Goal: Communication & Community: Answer question/provide support

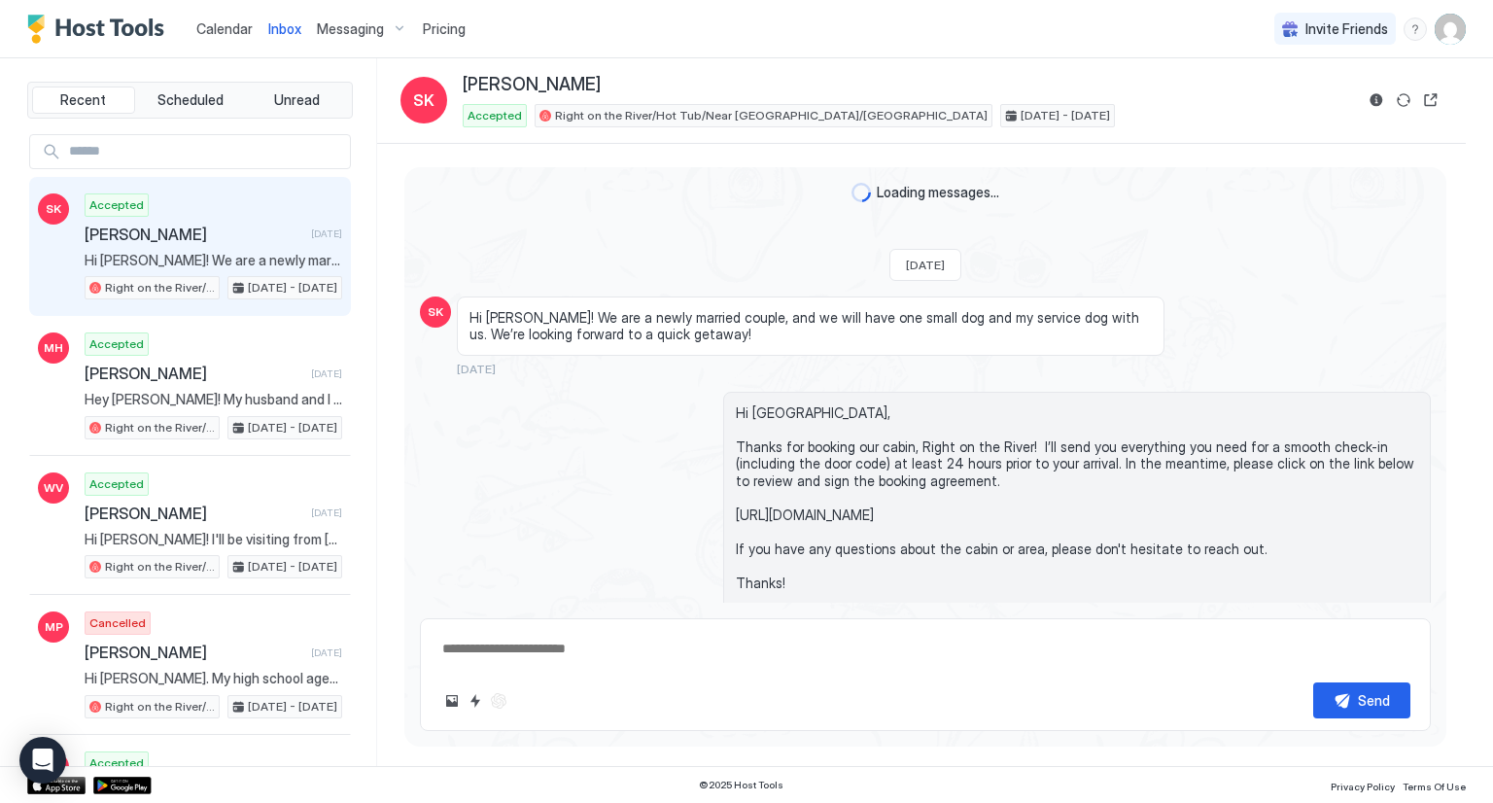
scroll to position [4586, 0]
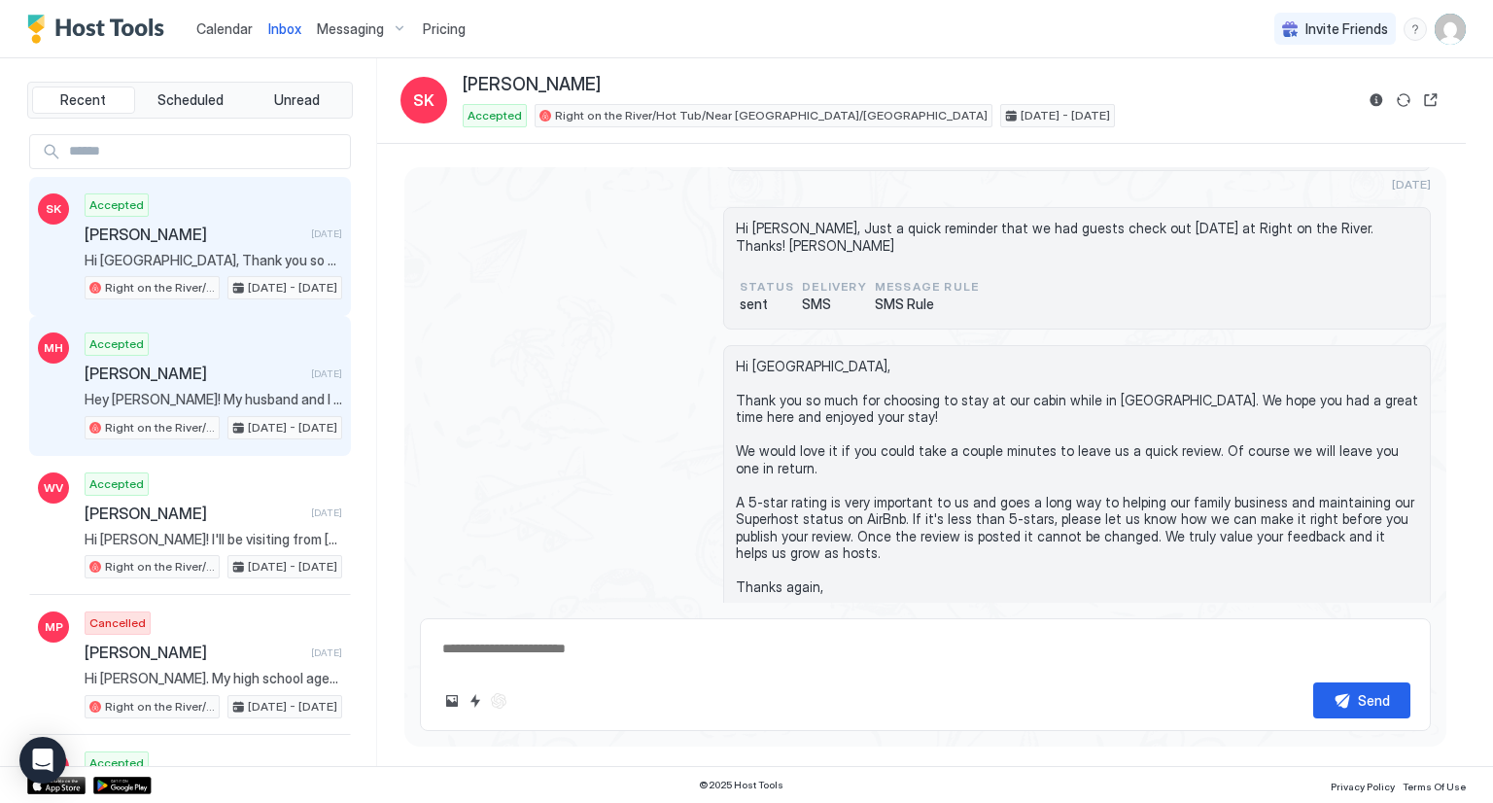
click at [222, 354] on div "Accepted [PERSON_NAME] [DATE] Hey [PERSON_NAME]! My husband and I are visiting …" at bounding box center [214, 385] width 258 height 107
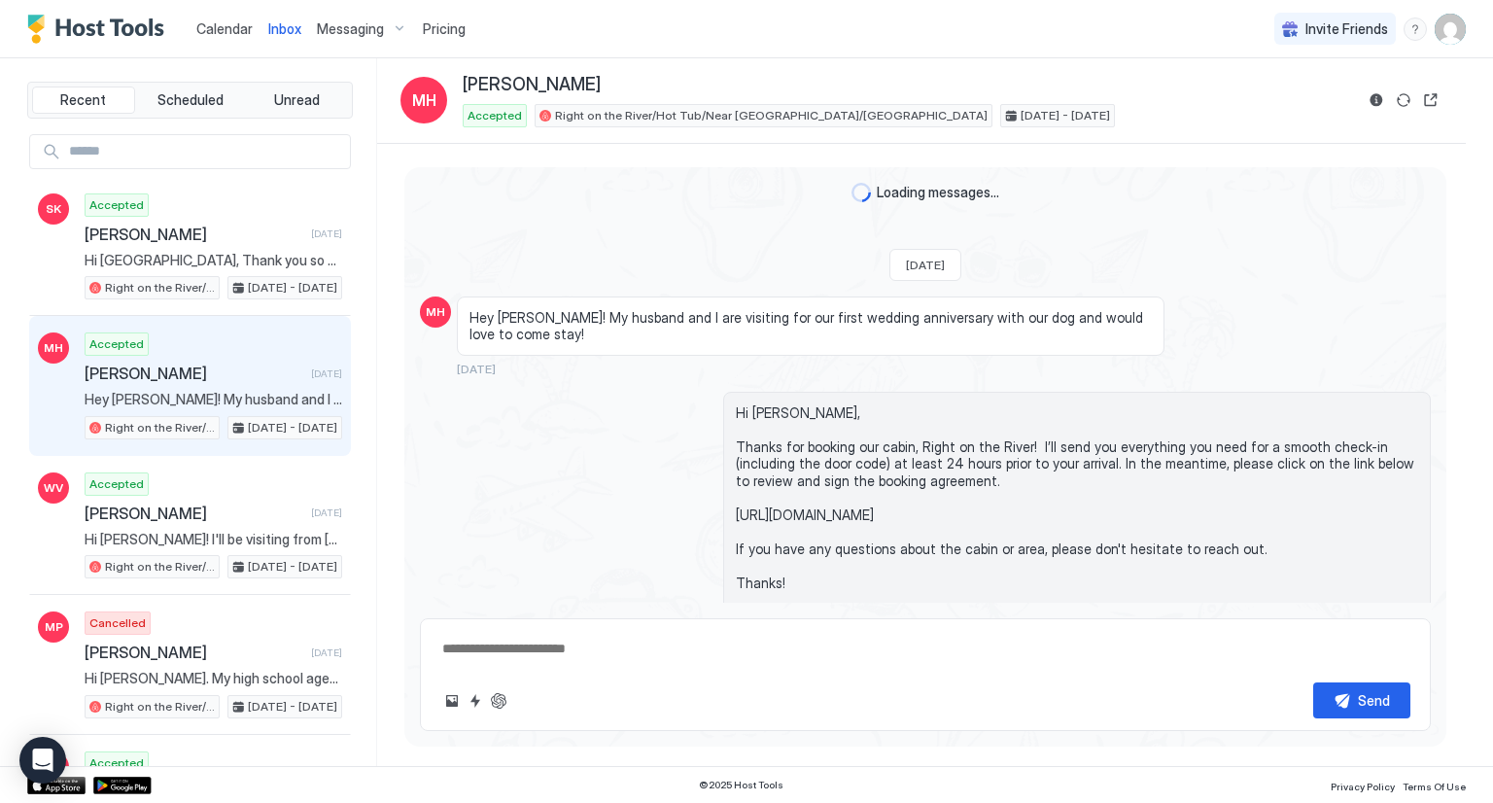
scroll to position [470, 0]
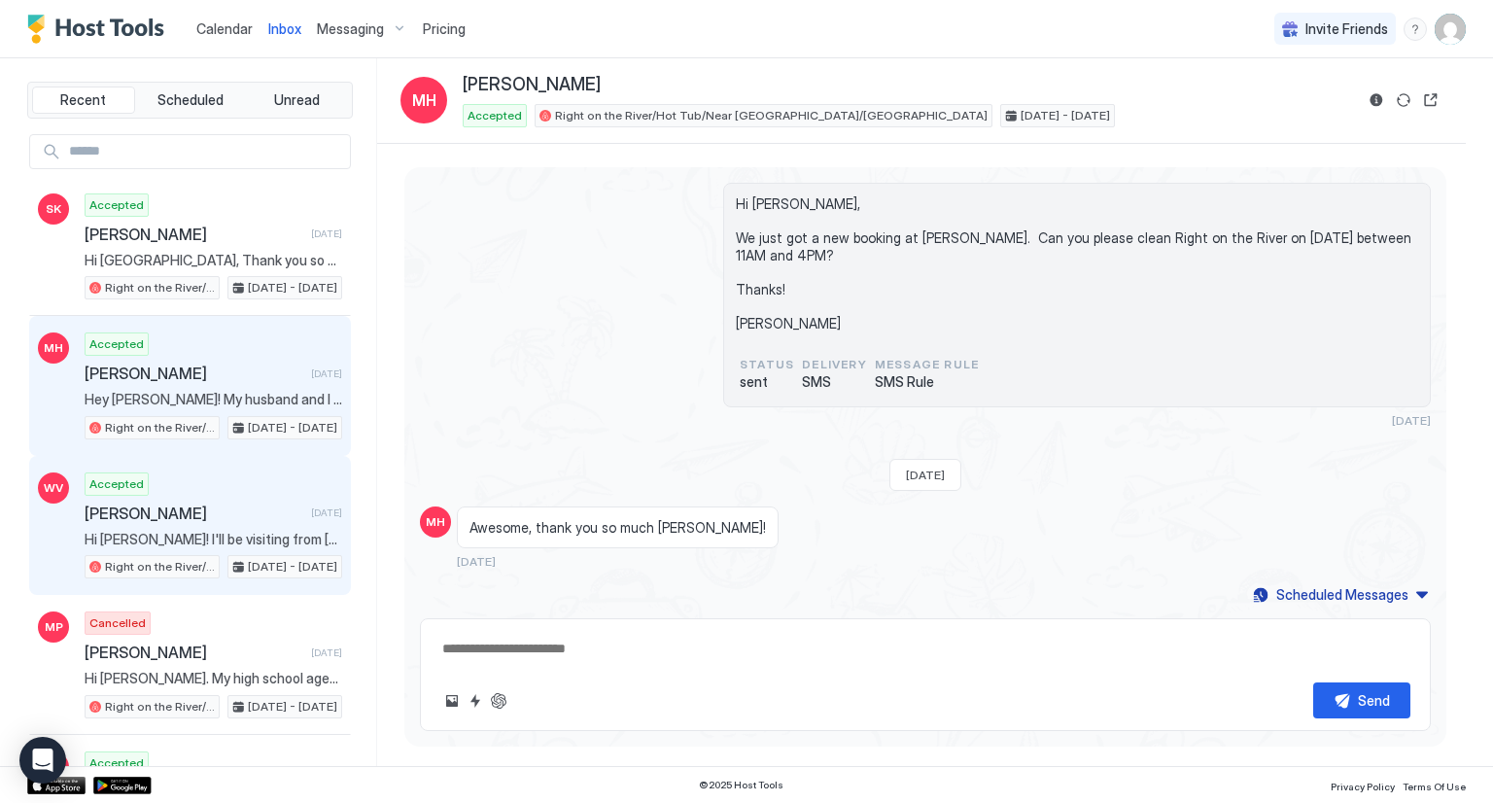
click at [278, 517] on div "[PERSON_NAME] [DATE]" at bounding box center [214, 512] width 258 height 19
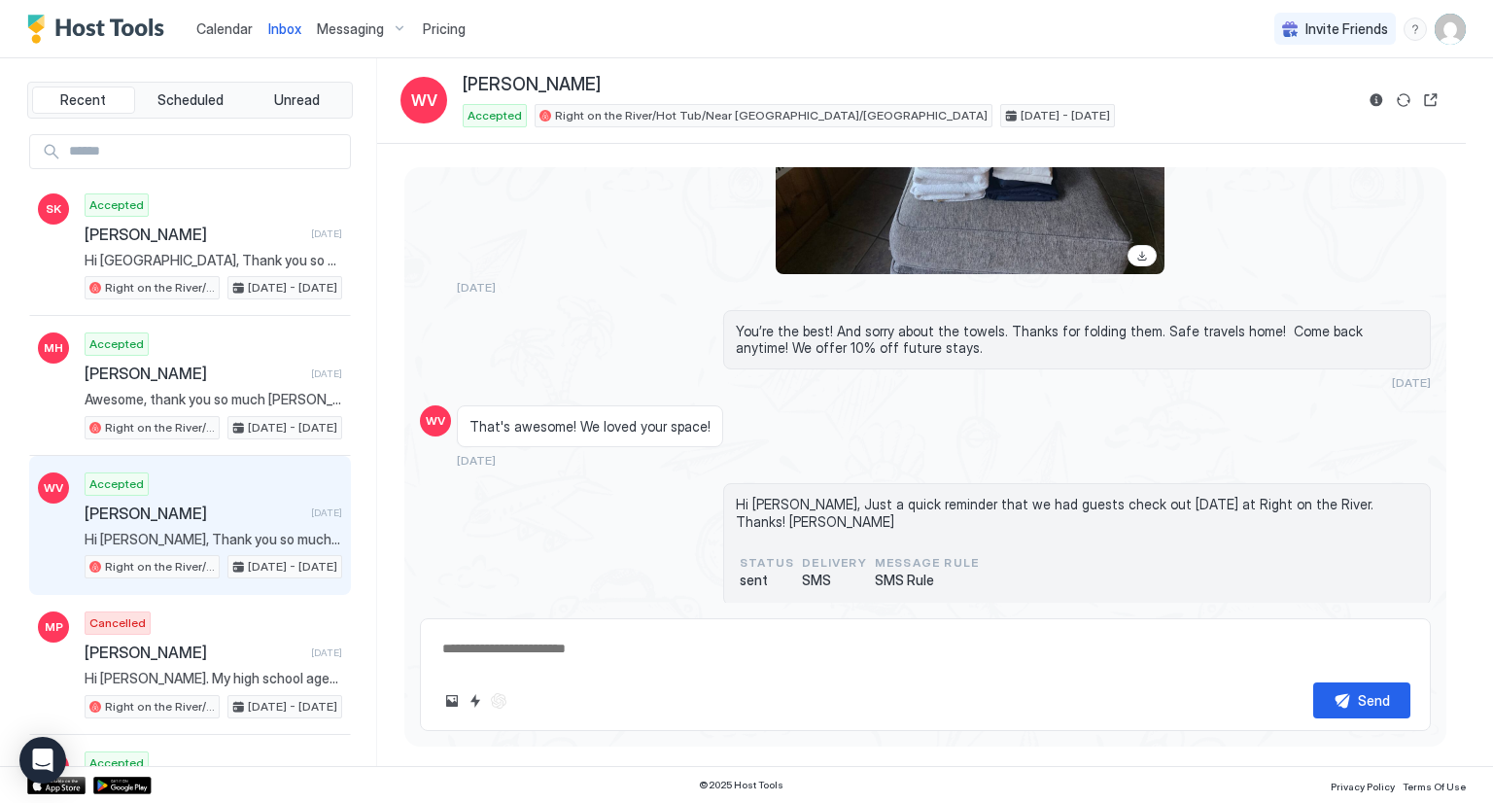
scroll to position [3541, 0]
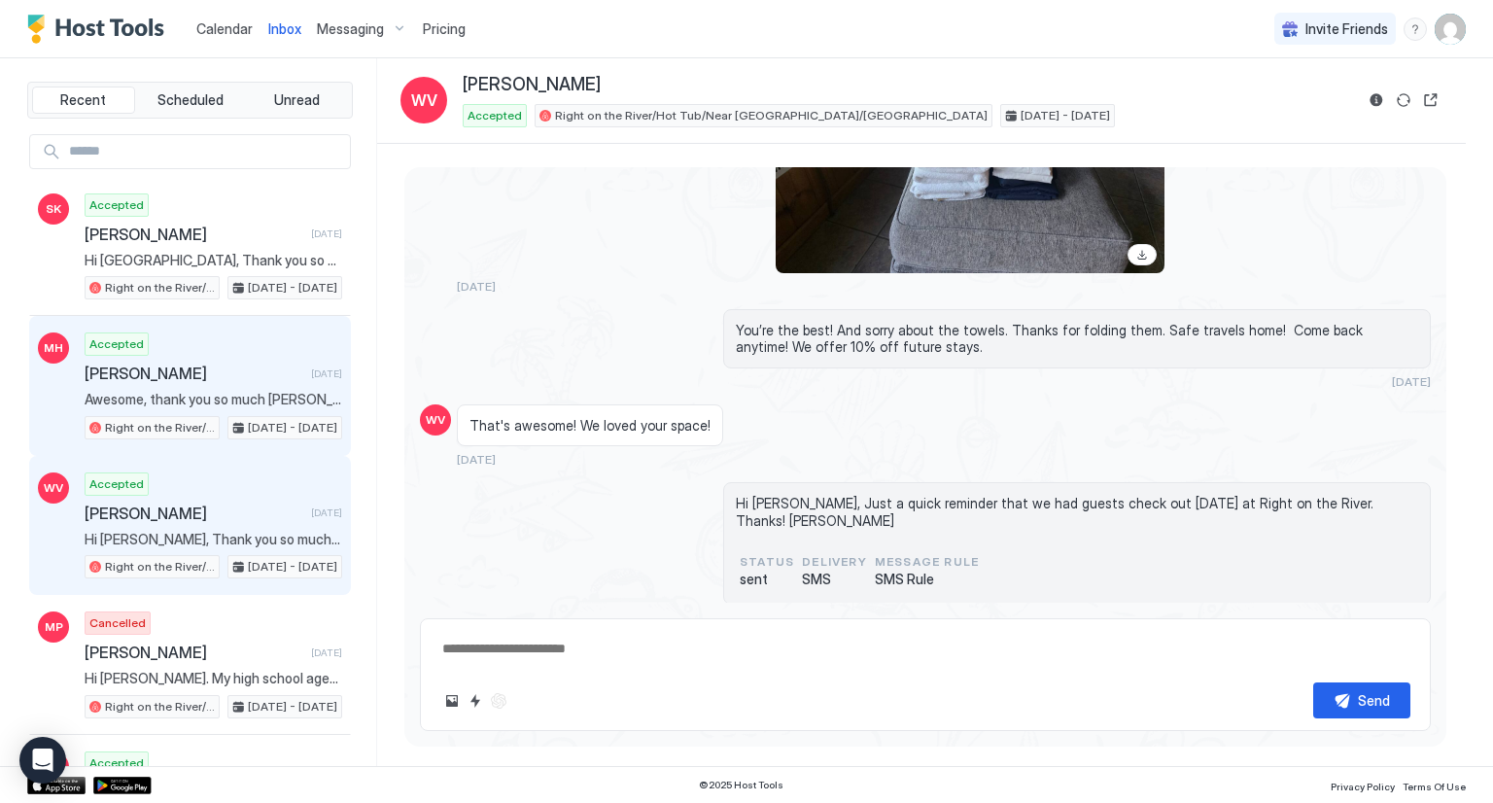
click at [182, 377] on span "[PERSON_NAME]" at bounding box center [194, 372] width 219 height 19
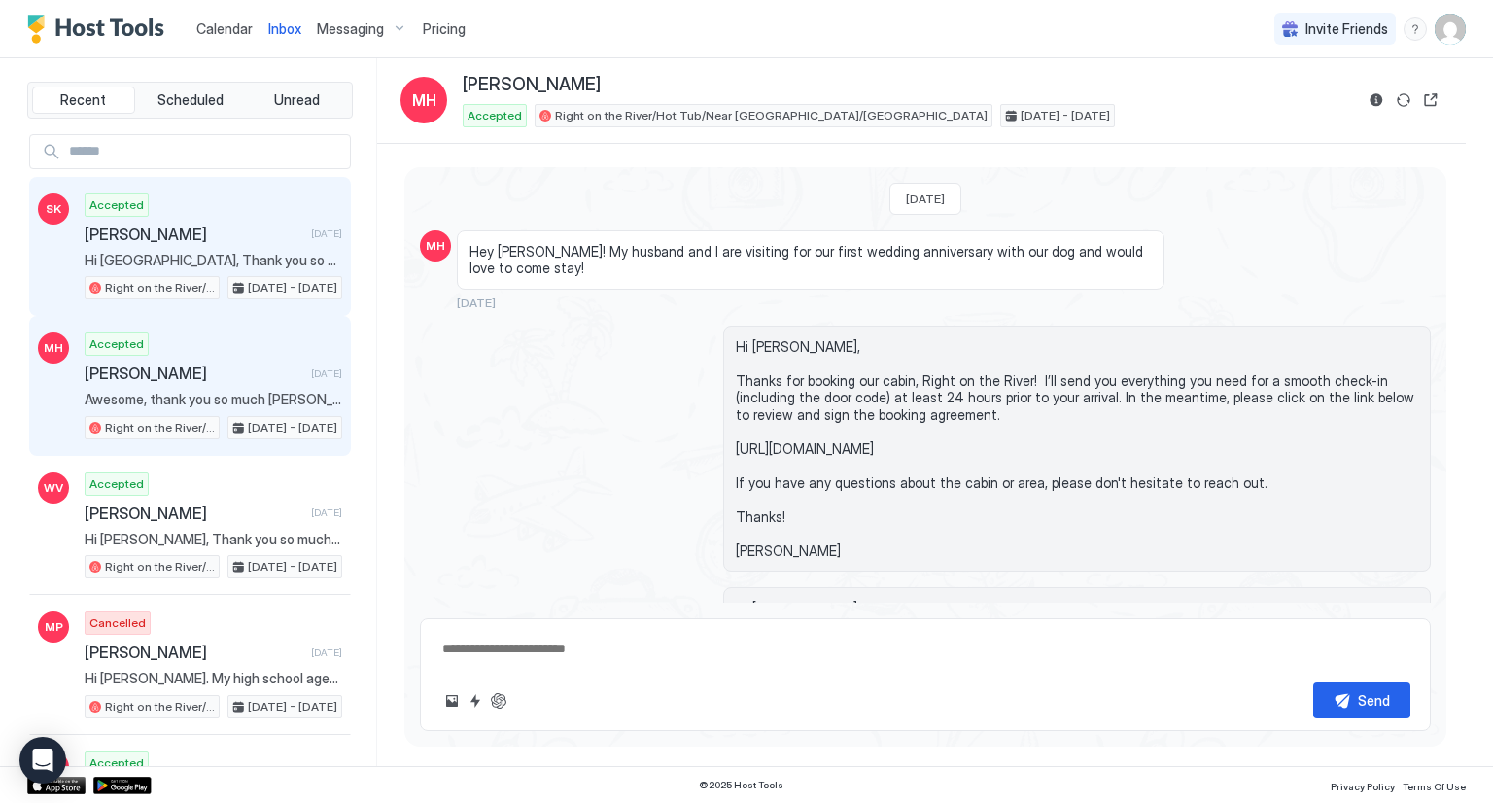
click at [200, 252] on span "Hi [GEOGRAPHIC_DATA], Thank you so much for choosing to stay at our cabin while…" at bounding box center [214, 260] width 258 height 17
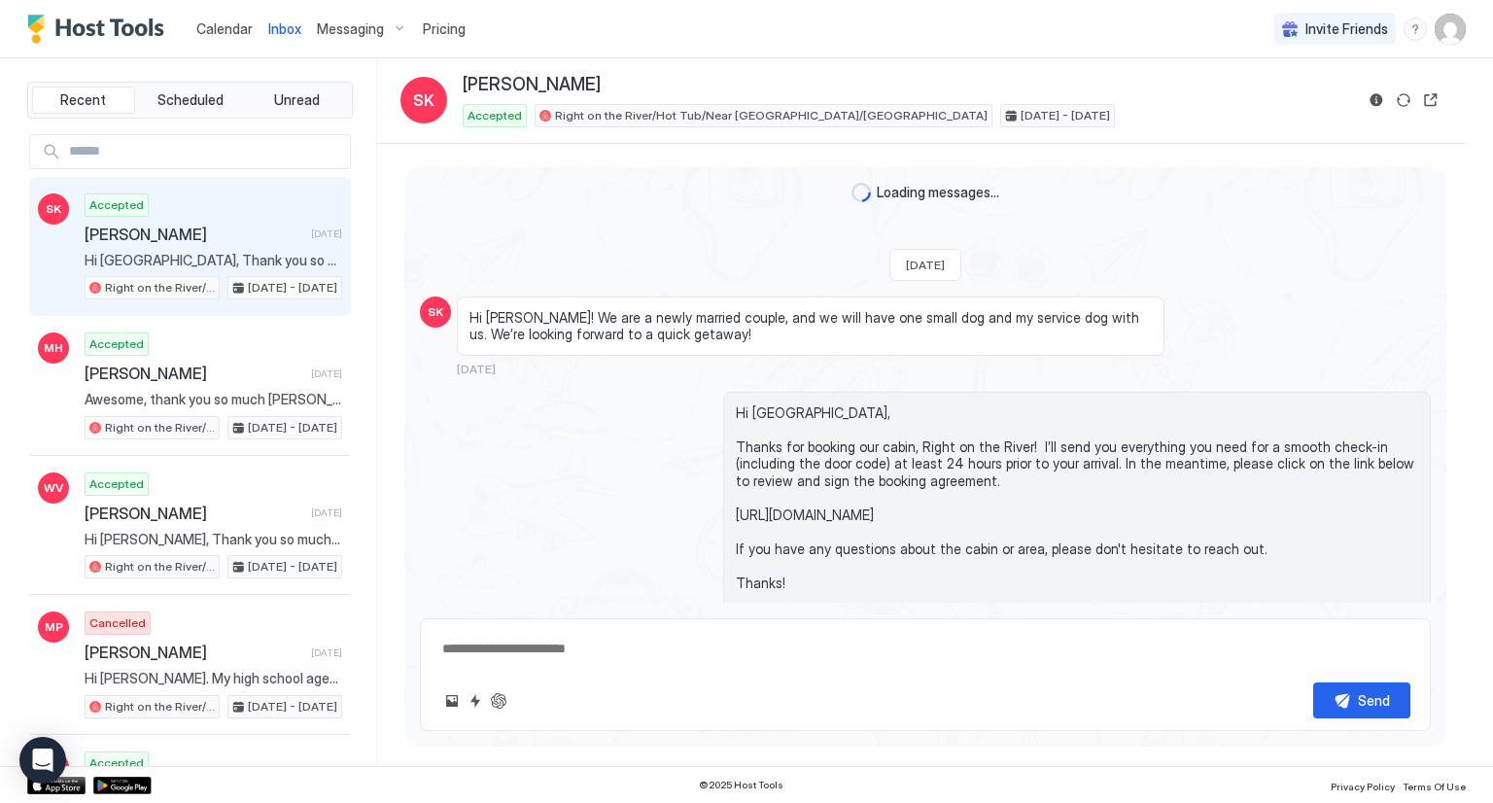
type textarea "*"
